Goal: Entertainment & Leisure: Consume media (video, audio)

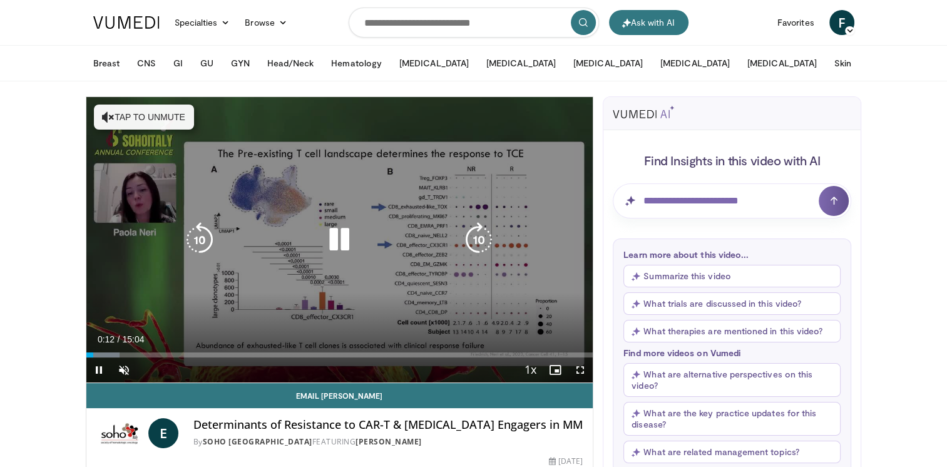
click at [135, 121] on button "Tap to unmute" at bounding box center [144, 117] width 100 height 25
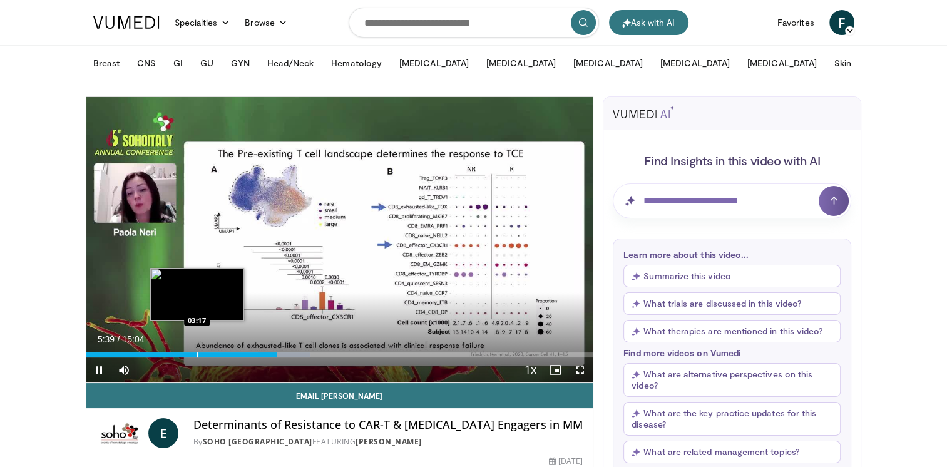
click at [197, 350] on div "Loaded : 44.25% 05:39 03:17" at bounding box center [339, 351] width 507 height 12
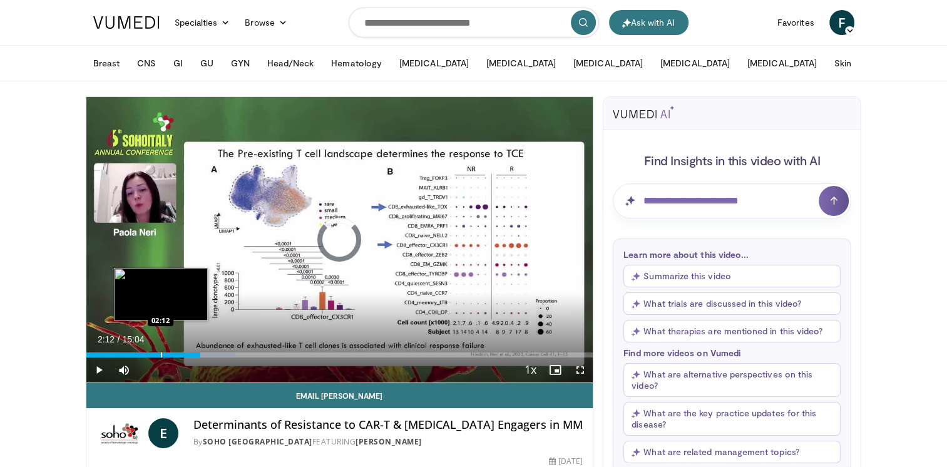
click at [160, 351] on div "Loaded : 29.63% 03:23 02:12" at bounding box center [339, 351] width 507 height 12
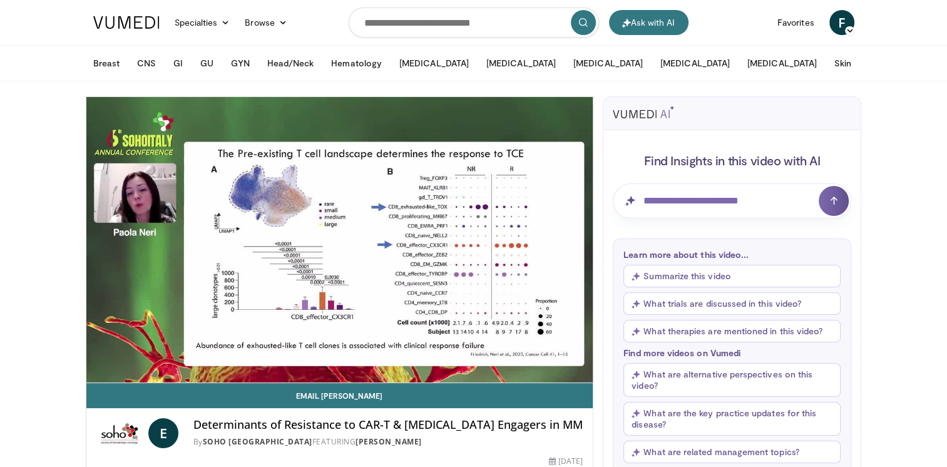
click at [0, 247] on html "Ask with AI Specialties Adult & Family Medicine Allergy, [MEDICAL_DATA], Immuno…" at bounding box center [473, 233] width 947 height 467
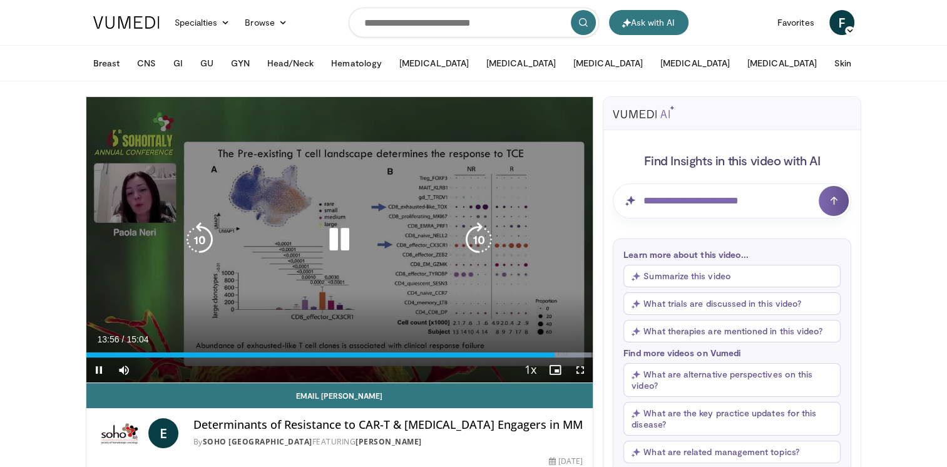
click at [330, 242] on icon "Video Player" at bounding box center [339, 239] width 35 height 35
